Goal: Navigation & Orientation: Find specific page/section

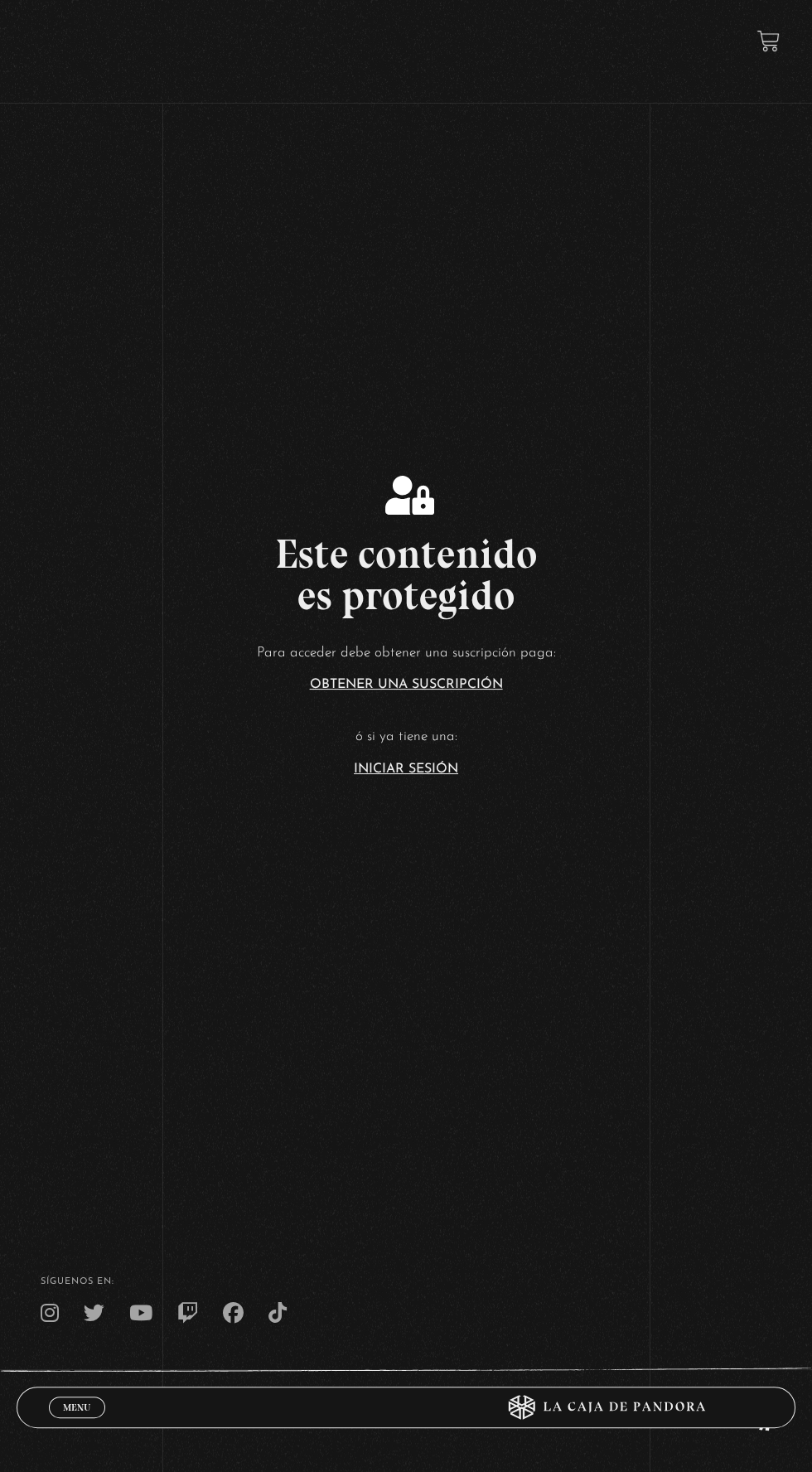
click at [448, 776] on link "Iniciar Sesión" at bounding box center [406, 769] width 105 height 13
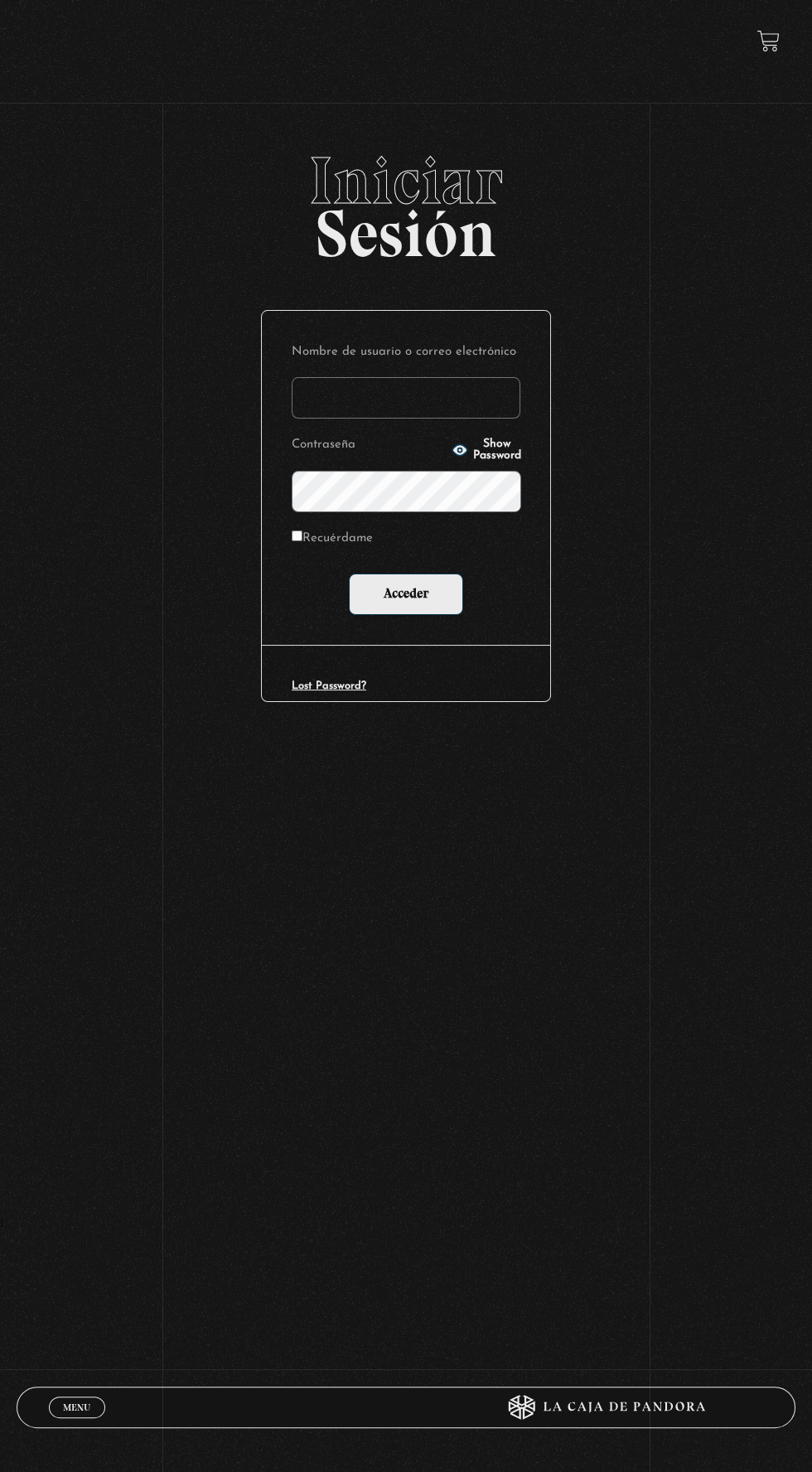
click at [441, 408] on input "Nombre de usuario o correo electrónico" at bounding box center [406, 398] width 229 height 41
type input "michelle-147@hotmail.com"
click at [348, 574] on input "Acceder" at bounding box center [406, 594] width 114 height 41
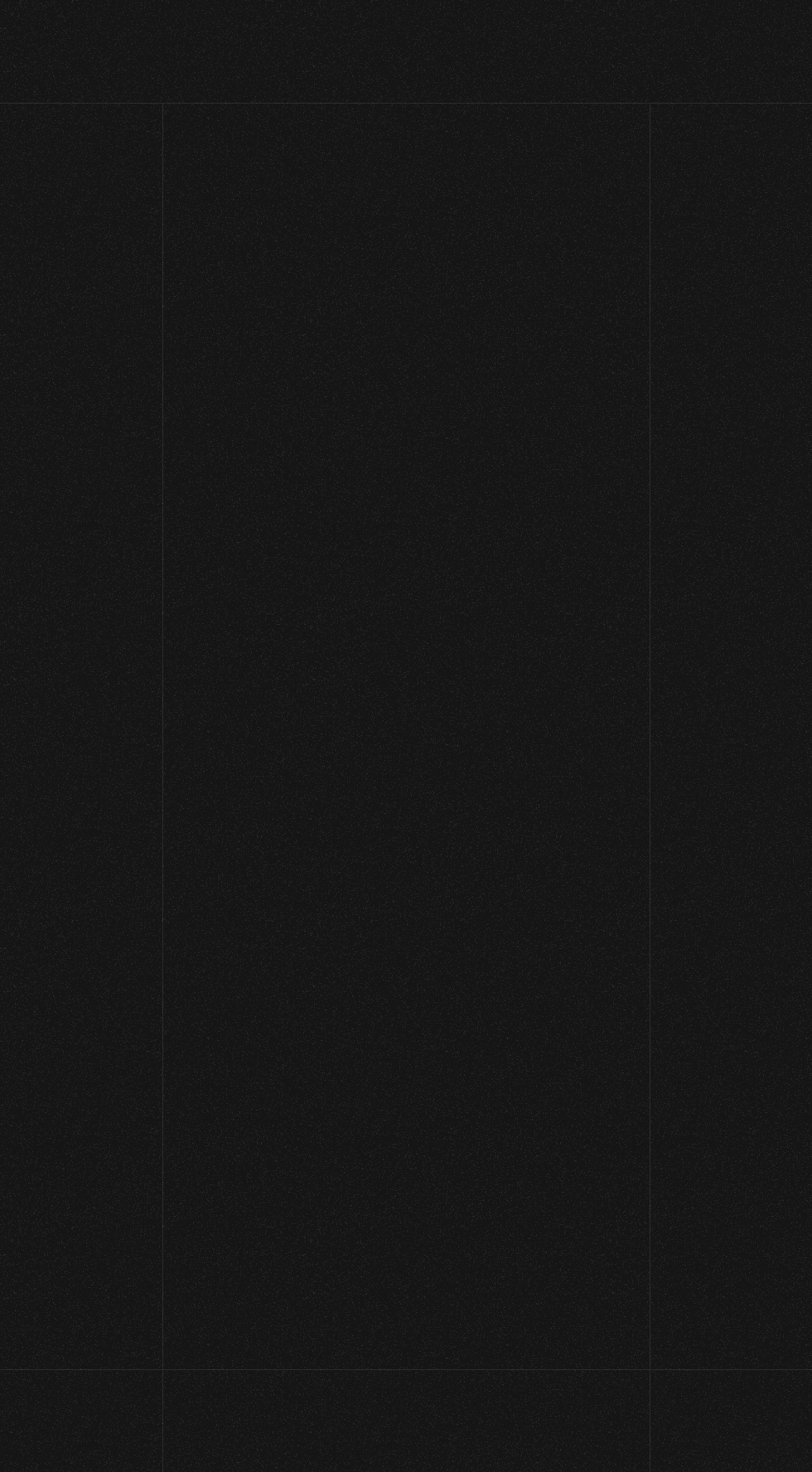
click at [315, 550] on link at bounding box center [430, 1073] width 812 height 1472
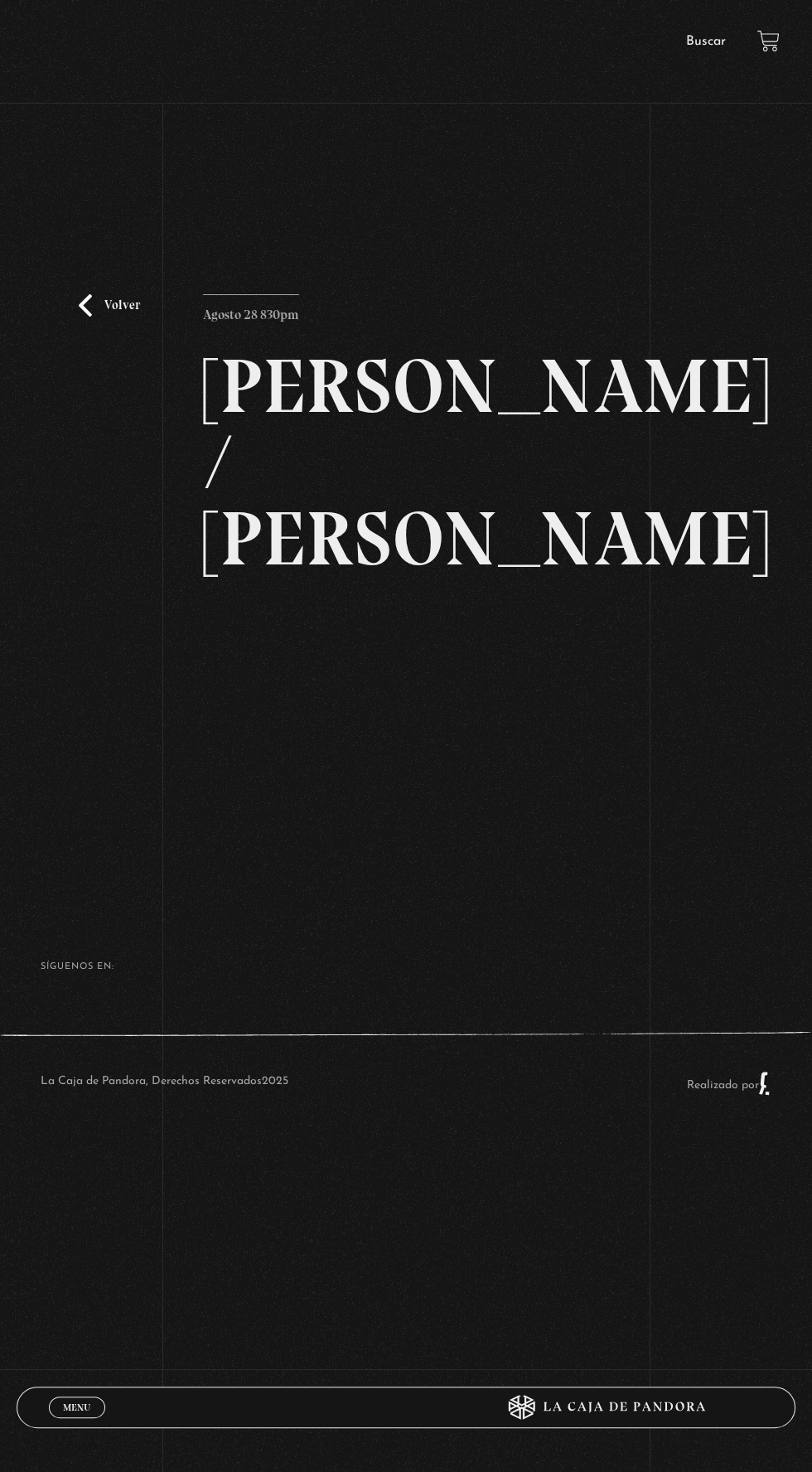
click at [610, 748] on div "Volver Agosto 28 830pm [PERSON_NAME] / [GEOGRAPHIC_DATA]" at bounding box center [406, 505] width 812 height 716
